Goal: Information Seeking & Learning: Find specific page/section

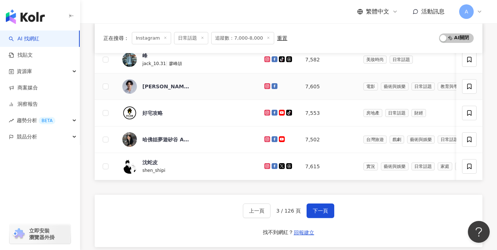
scroll to position [293, 0]
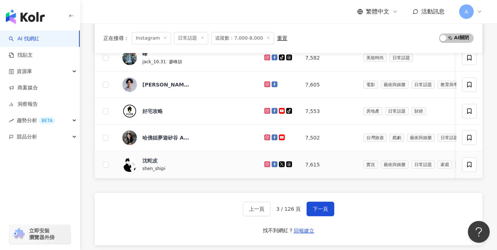
click at [264, 162] on icon at bounding box center [267, 165] width 6 height 6
click at [310, 210] on button "下一頁" at bounding box center [320, 209] width 28 height 15
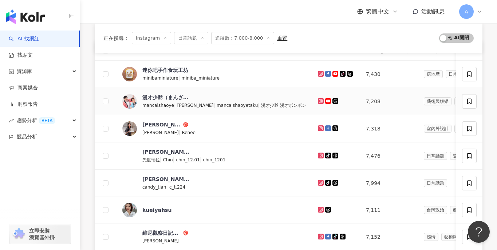
scroll to position [86, 0]
click at [318, 103] on icon at bounding box center [321, 102] width 6 height 6
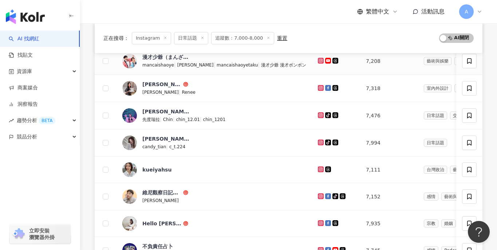
scroll to position [128, 0]
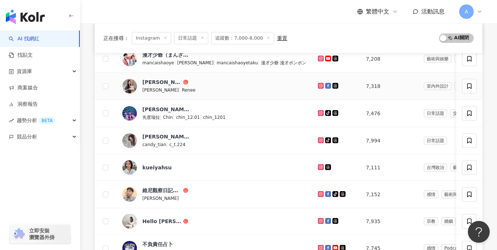
click at [319, 84] on icon at bounding box center [320, 85] width 3 height 3
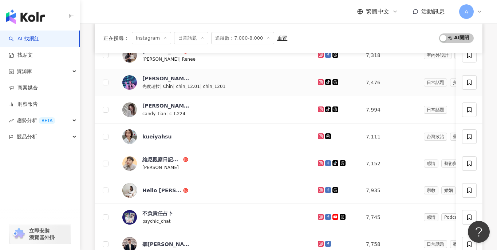
scroll to position [161, 0]
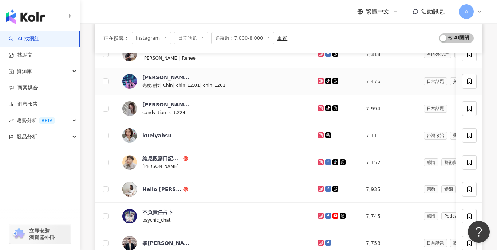
click at [312, 80] on td at bounding box center [336, 81] width 48 height 27
click at [318, 80] on icon at bounding box center [321, 81] width 6 height 6
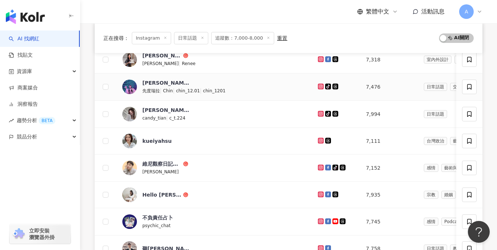
scroll to position [158, 0]
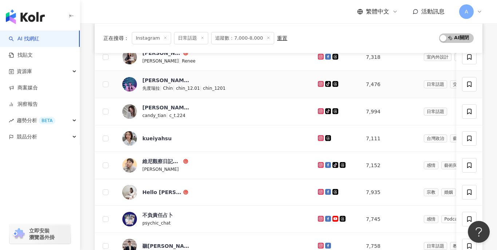
click at [318, 84] on icon at bounding box center [320, 84] width 5 height 4
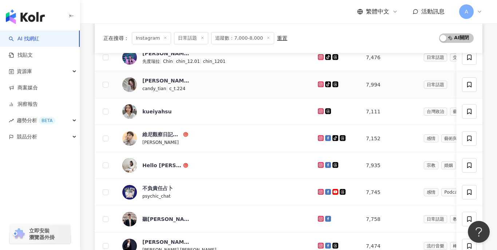
click at [318, 83] on icon at bounding box center [320, 84] width 5 height 4
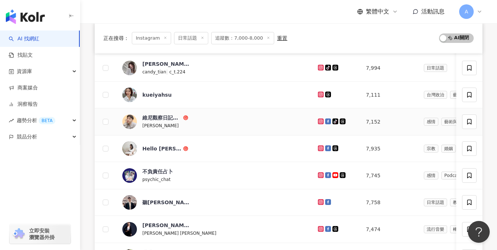
scroll to position [211, 0]
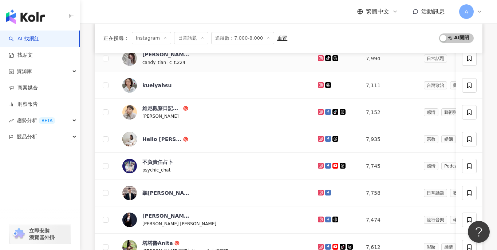
click at [319, 59] on icon at bounding box center [320, 57] width 3 height 3
click at [312, 83] on td at bounding box center [336, 85] width 48 height 27
click at [318, 86] on icon at bounding box center [320, 85] width 5 height 4
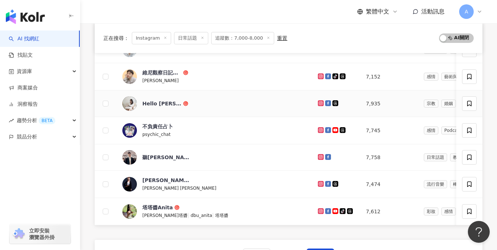
scroll to position [249, 0]
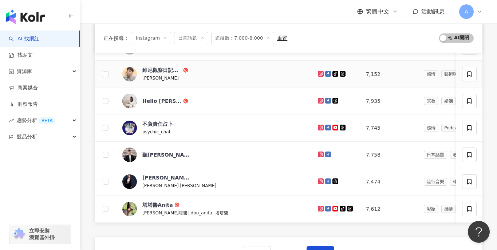
click at [318, 72] on icon at bounding box center [321, 74] width 6 height 6
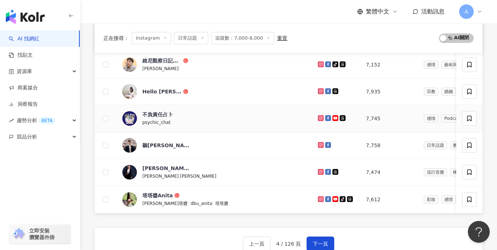
scroll to position [260, 0]
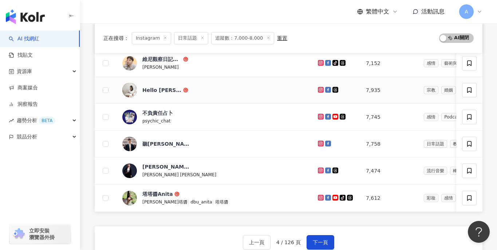
click at [318, 90] on icon at bounding box center [321, 90] width 6 height 6
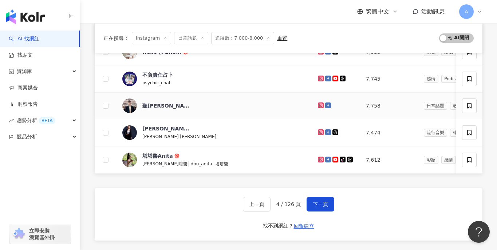
scroll to position [300, 0]
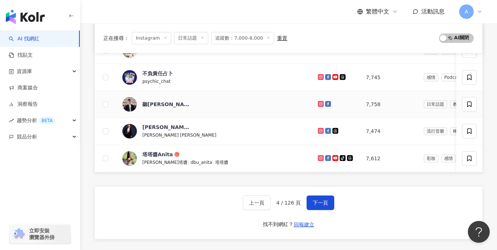
click at [312, 102] on td at bounding box center [336, 104] width 48 height 27
click at [318, 101] on icon at bounding box center [321, 104] width 6 height 6
click at [319, 131] on icon at bounding box center [320, 130] width 3 height 3
click at [319, 157] on icon at bounding box center [320, 158] width 3 height 3
